Goal: Information Seeking & Learning: Learn about a topic

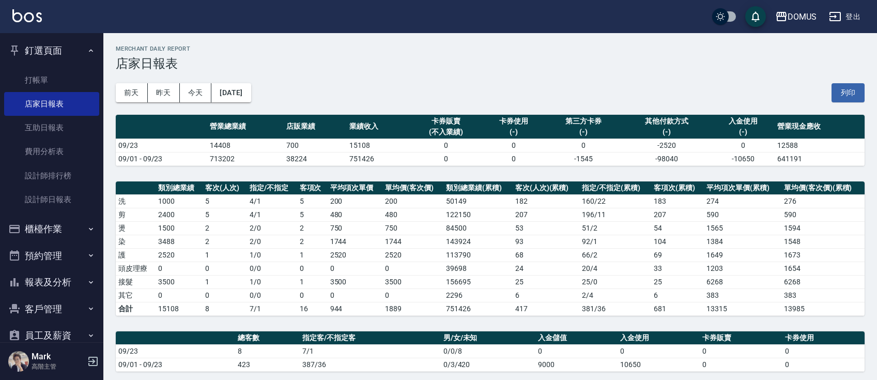
scroll to position [207, 0]
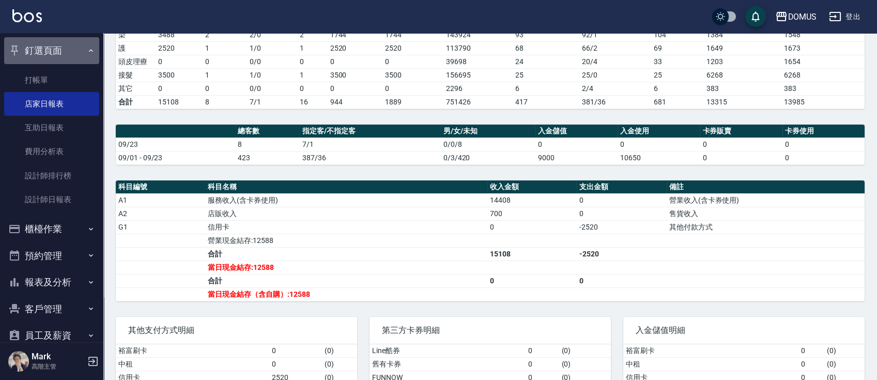
click at [87, 48] on icon "button" at bounding box center [91, 51] width 8 height 8
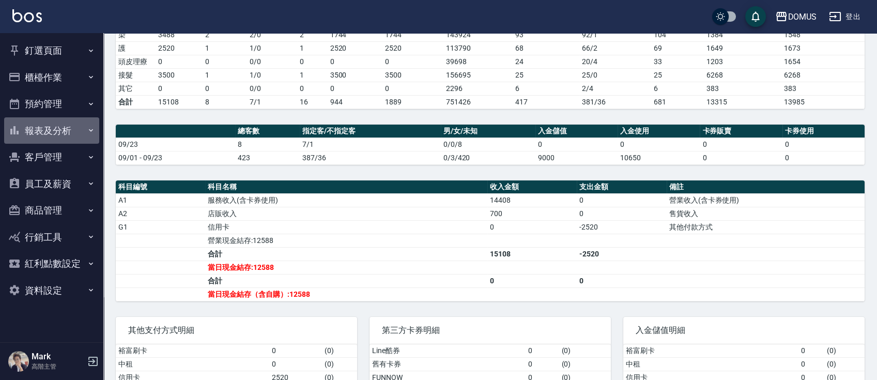
click at [79, 127] on button "報表及分析" at bounding box center [51, 130] width 95 height 27
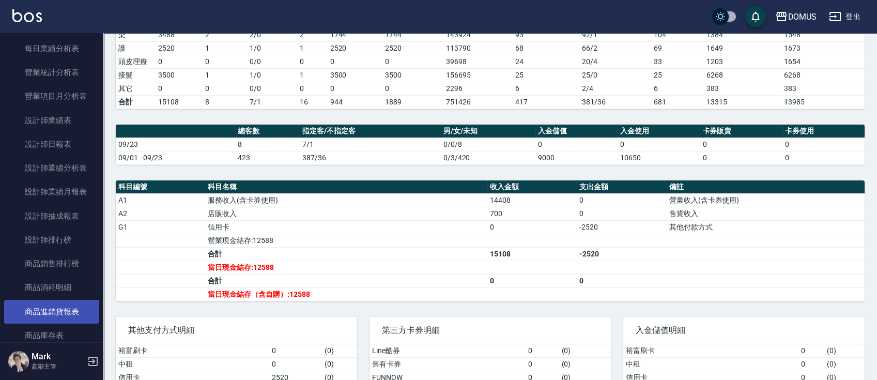
scroll to position [276, 0]
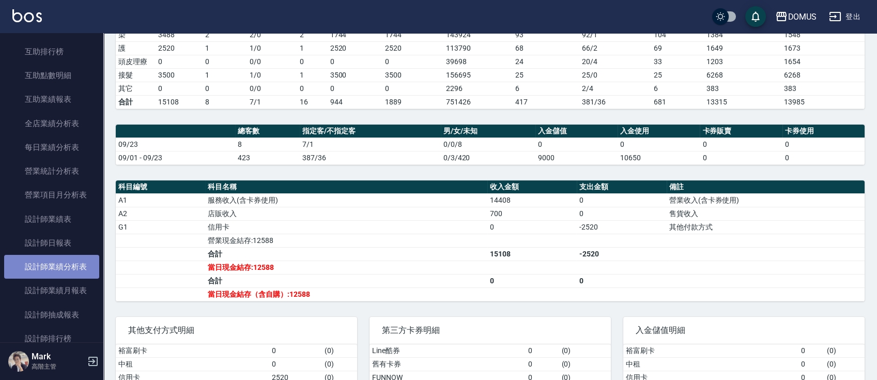
click at [70, 273] on link "設計師業績分析表" at bounding box center [51, 267] width 95 height 24
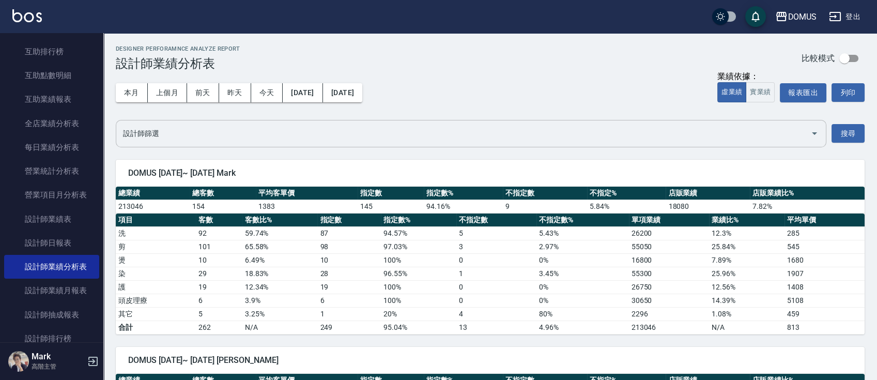
click at [235, 120] on div "設計師篩選" at bounding box center [471, 133] width 711 height 27
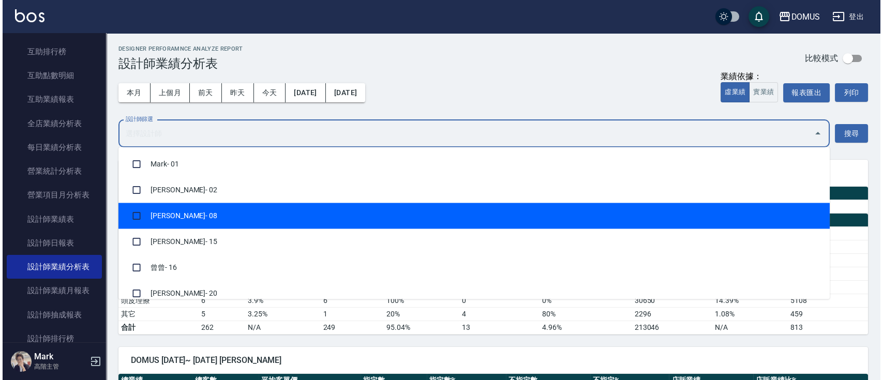
scroll to position [207, 0]
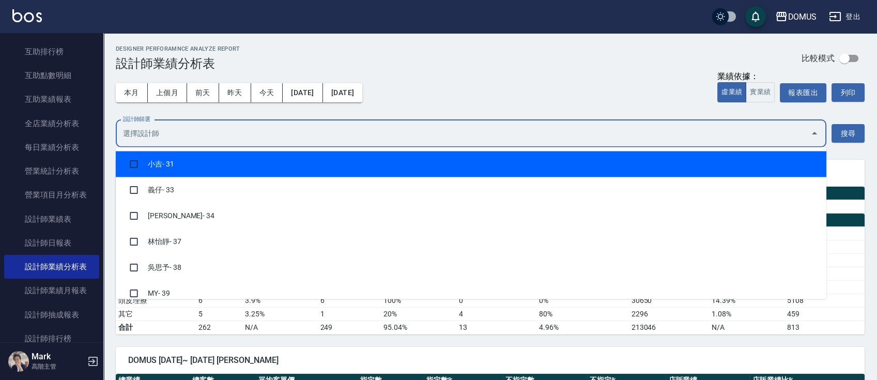
click at [221, 168] on li "小吉 - 31" at bounding box center [471, 164] width 711 height 26
checkbox input "true"
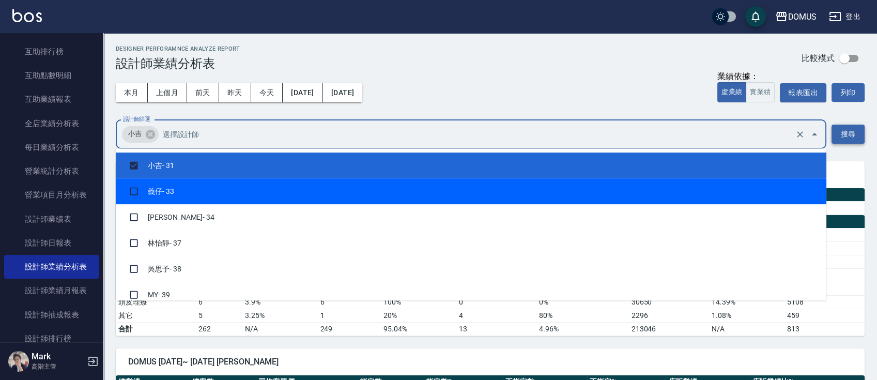
click at [848, 136] on button "搜尋" at bounding box center [848, 134] width 33 height 19
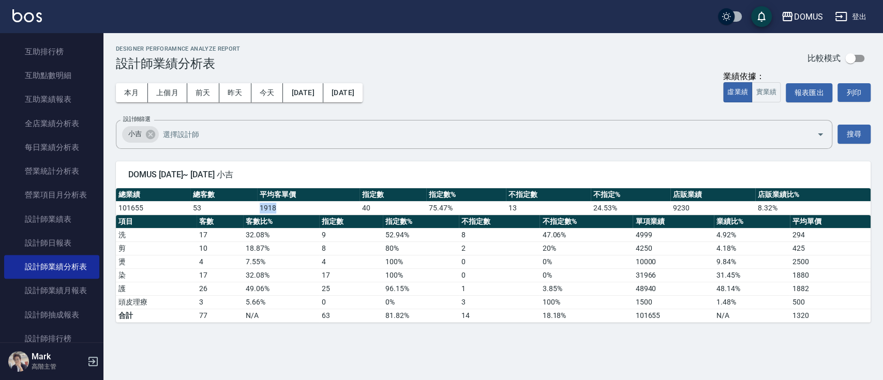
drag, startPoint x: 278, startPoint y: 208, endPoint x: 254, endPoint y: 207, distance: 23.8
click at [254, 207] on tr "101655 53 1918 40 75.47 % 13 24.53 % 9230 8.32 %" at bounding box center [493, 207] width 754 height 13
